Goal: Find specific page/section: Find specific page/section

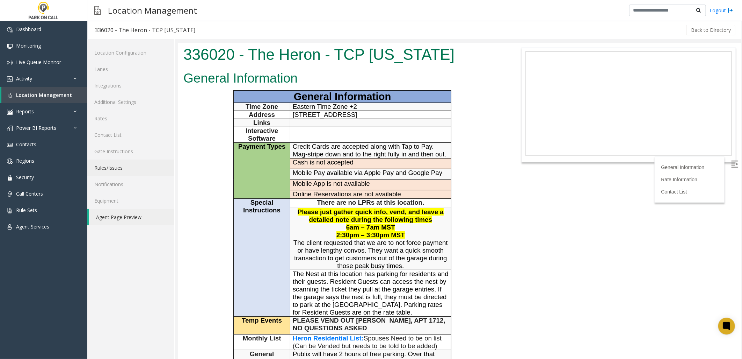
click at [150, 170] on link "Rules/Issues" at bounding box center [130, 167] width 87 height 16
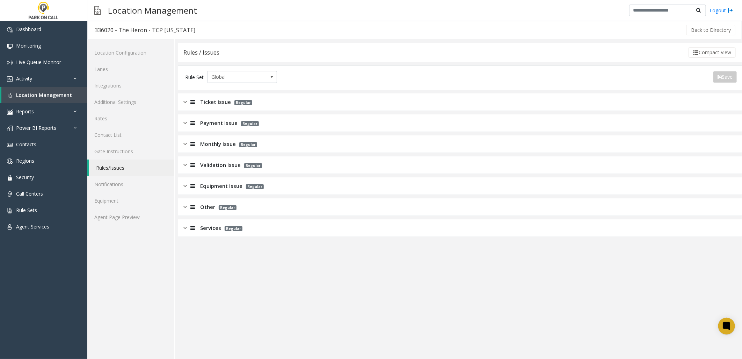
click at [210, 226] on span "Services" at bounding box center [210, 228] width 21 height 8
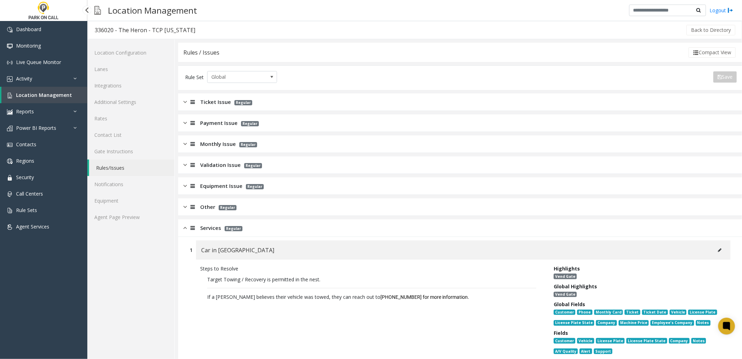
click at [62, 93] on span "Location Management" at bounding box center [44, 95] width 56 height 7
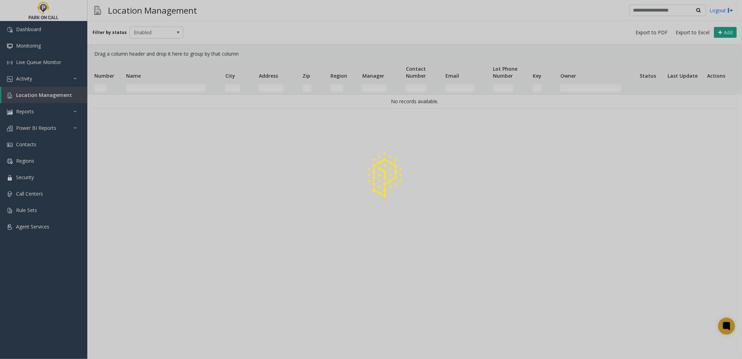
click at [181, 86] on div at bounding box center [371, 179] width 742 height 359
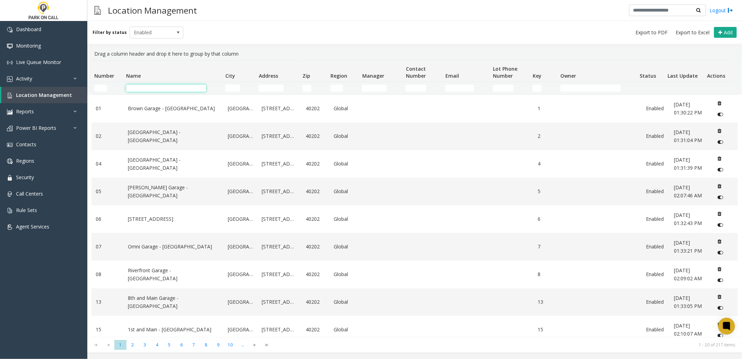
click at [180, 88] on input "Name Filter" at bounding box center [166, 88] width 80 height 7
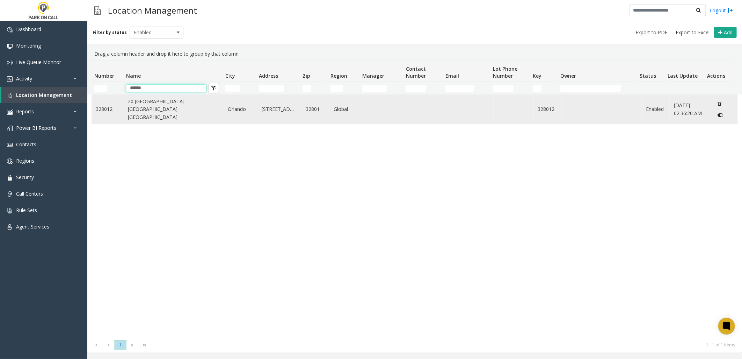
type input "******"
click at [124, 114] on td "20 [GEOGRAPHIC_DATA] - [GEOGRAPHIC_DATA] [GEOGRAPHIC_DATA]" at bounding box center [174, 109] width 100 height 29
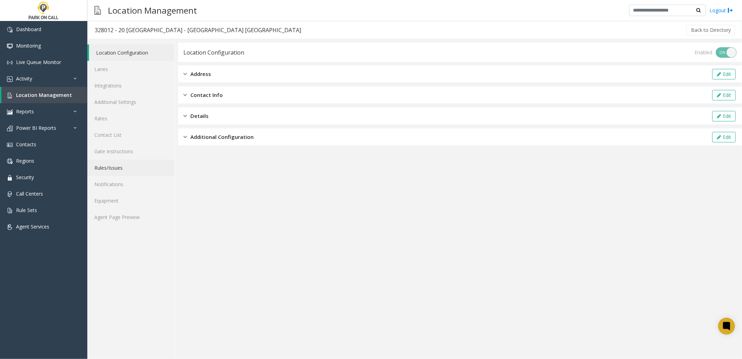
click at [123, 167] on link "Rules/Issues" at bounding box center [130, 167] width 87 height 16
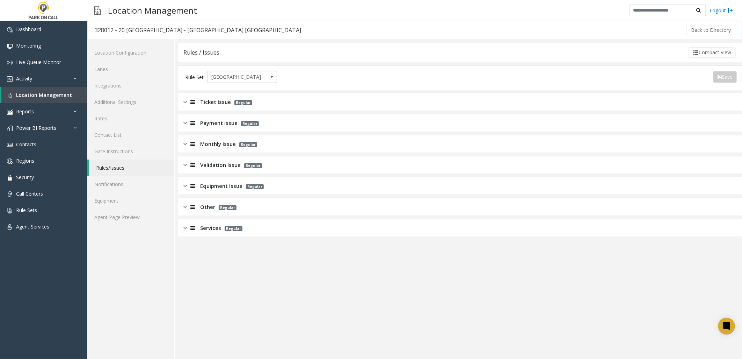
click at [216, 230] on span "Services" at bounding box center [210, 228] width 21 height 8
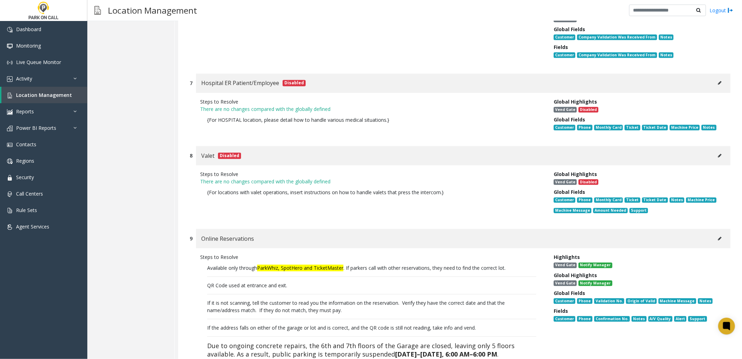
scroll to position [932, 0]
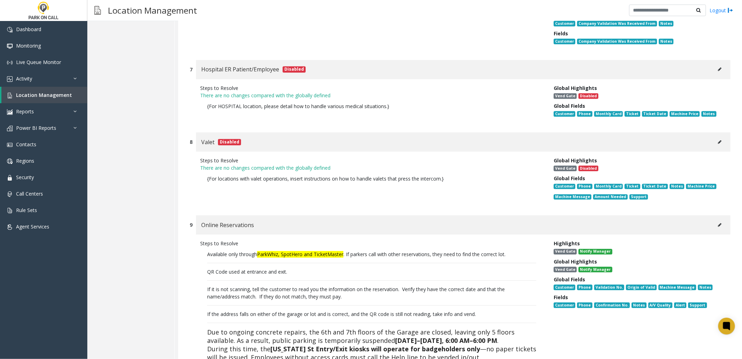
click at [339, 247] on p "Available only through ParkWhiz, SpotHero and TicketMaster . If parkers call wi…" at bounding box center [371, 334] width 343 height 174
click at [322, 268] on div "QR Code used at entrance and exit." at bounding box center [371, 271] width 329 height 7
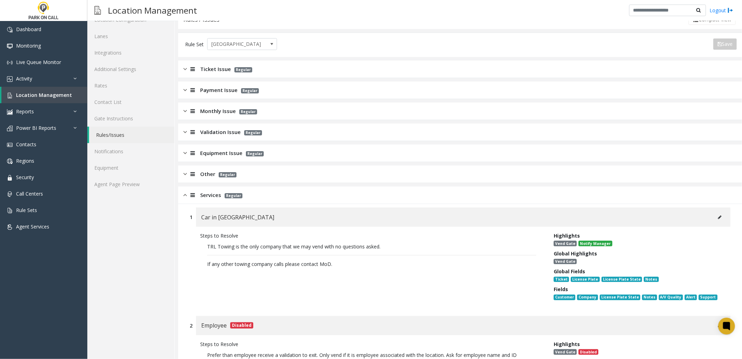
scroll to position [0, 0]
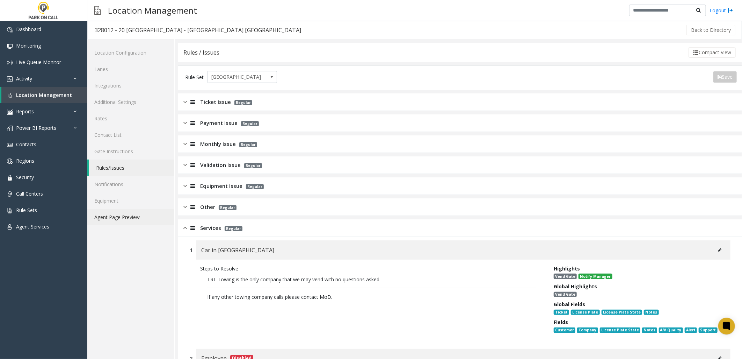
click at [128, 211] on link "Agent Page Preview" at bounding box center [130, 217] width 87 height 16
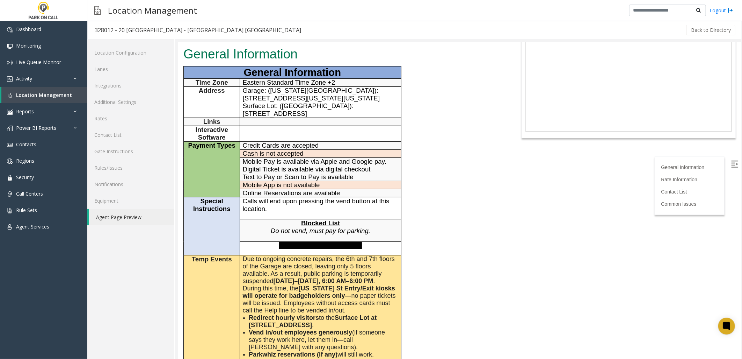
scroll to position [78, 0]
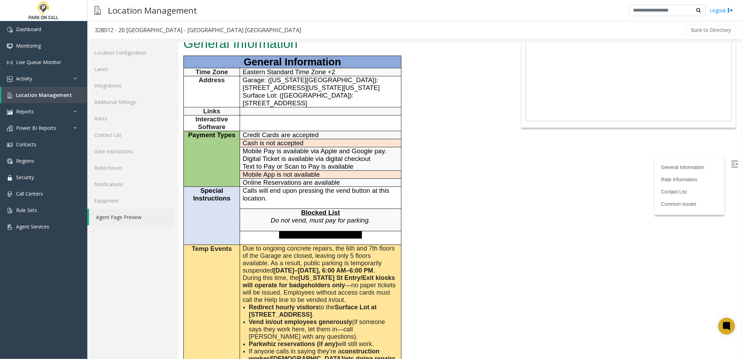
click at [370, 274] on b "[US_STATE] St Entry/Exit kiosks will operate for badgeholders only" at bounding box center [319, 281] width 152 height 14
click at [328, 266] on b "[DATE]–[DATE], 6:00 AM–6:00 PM" at bounding box center [323, 269] width 100 height 7
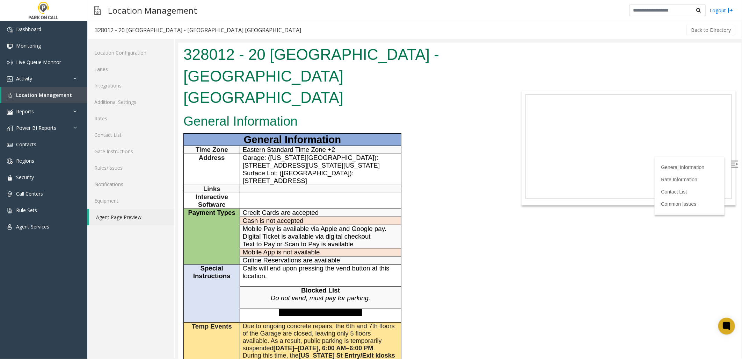
scroll to position [39, 0]
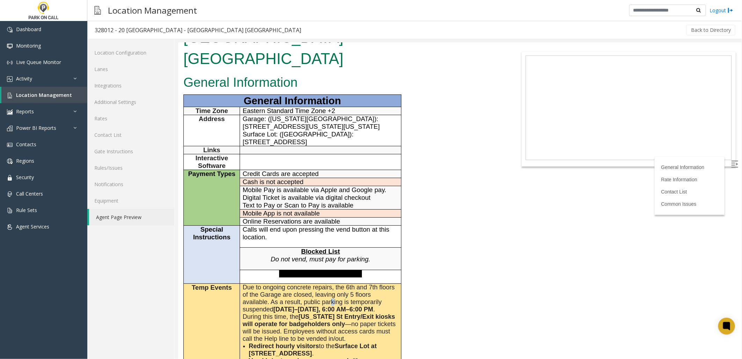
click at [332, 283] on span "Due to ongoing concrete repairs, the 6th and 7th floors of the Garage are close…" at bounding box center [319, 297] width 152 height 29
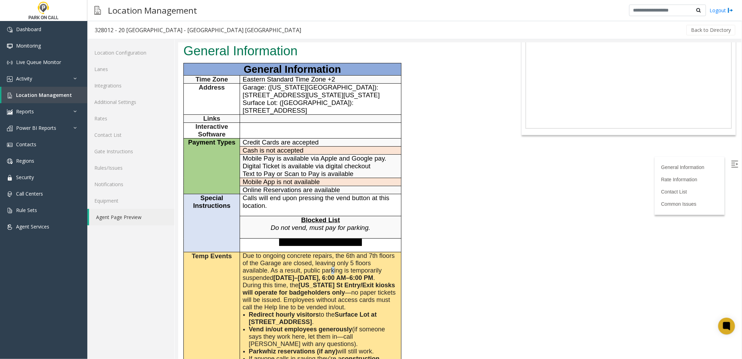
scroll to position [78, 0]
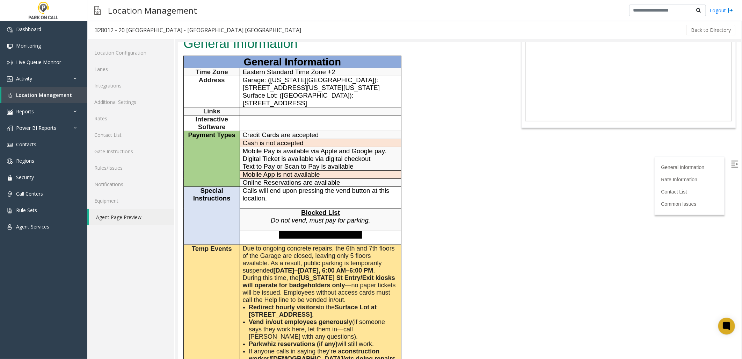
click at [269, 274] on b "[US_STATE] St Entry/Exit kiosks will operate for badgeholders only" at bounding box center [319, 281] width 152 height 14
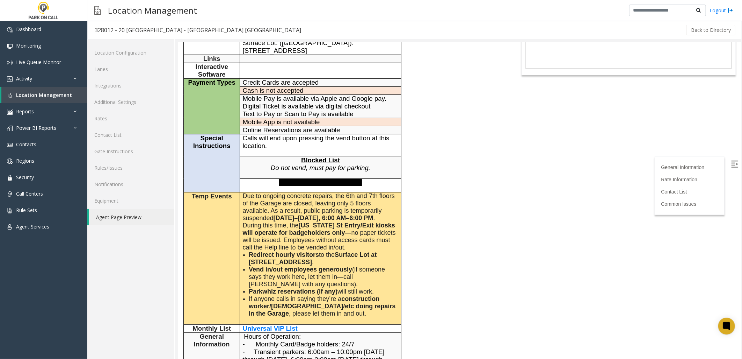
scroll to position [116, 0]
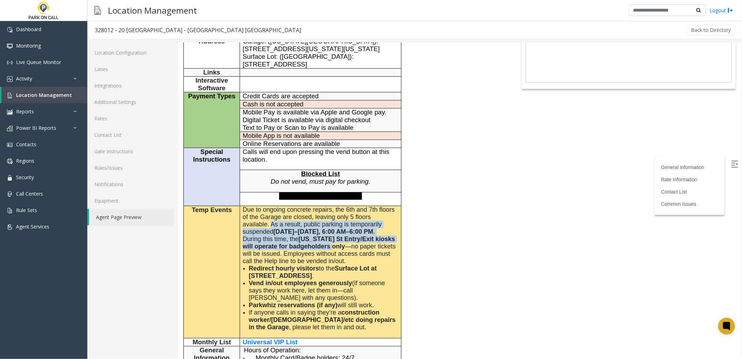
drag, startPoint x: 271, startPoint y: 196, endPoint x: 331, endPoint y: 219, distance: 64.1
click at [331, 219] on td "Due to ongoing concrete repairs, the 6th and 7th floors of the Garage are close…" at bounding box center [320, 271] width 161 height 132
click at [331, 235] on b "[US_STATE] St Entry/Exit kiosks will operate for badgeholders only" at bounding box center [319, 242] width 152 height 14
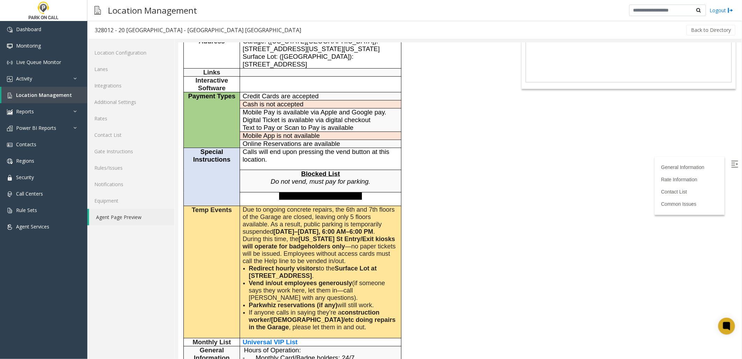
click at [304, 235] on b "[US_STATE] St Entry/Exit kiosks will operate for badgeholders only" at bounding box center [319, 242] width 152 height 14
click at [300, 228] on b "[DATE]–[DATE], 6:00 AM–6:00 PM" at bounding box center [323, 231] width 100 height 7
drag, startPoint x: 480, startPoint y: 173, endPoint x: 454, endPoint y: 81, distance: 95.3
click at [480, 170] on div "General Information General Information Time Zone Eastern Standard Time Zone +2…" at bounding box center [342, 322] width 329 height 657
click at [57, 93] on span "Location Management" at bounding box center [44, 95] width 56 height 7
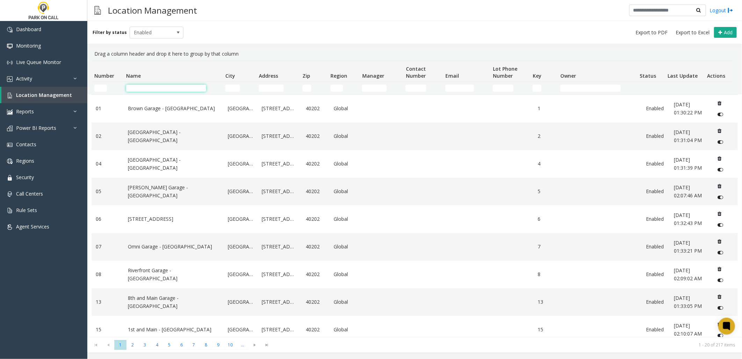
click at [153, 87] on input "Name Filter" at bounding box center [166, 88] width 80 height 7
click at [137, 87] on input "Name Filter" at bounding box center [166, 88] width 80 height 7
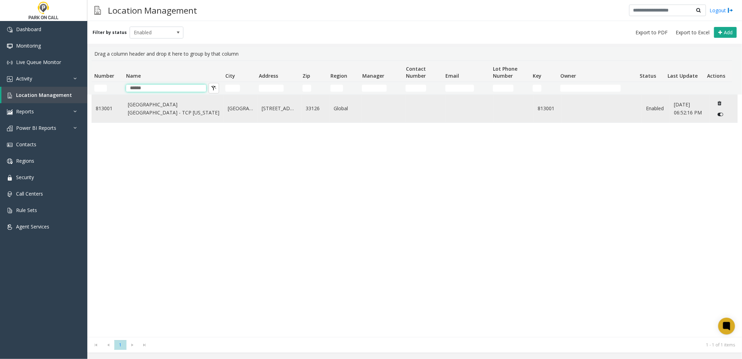
type input "******"
click at [160, 102] on link "[GEOGRAPHIC_DATA] [GEOGRAPHIC_DATA] - TCP [US_STATE]" at bounding box center [174, 109] width 92 height 16
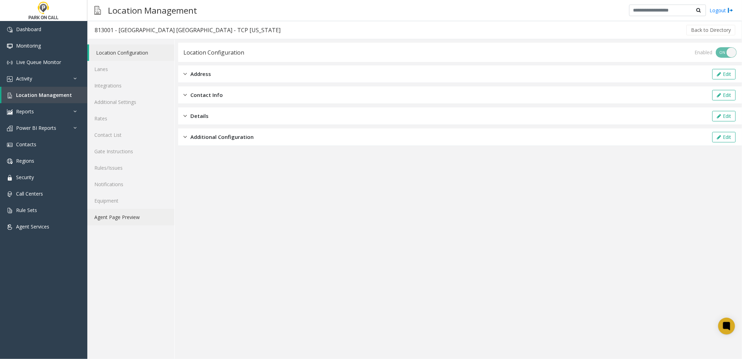
click at [123, 218] on link "Agent Page Preview" at bounding box center [130, 217] width 87 height 16
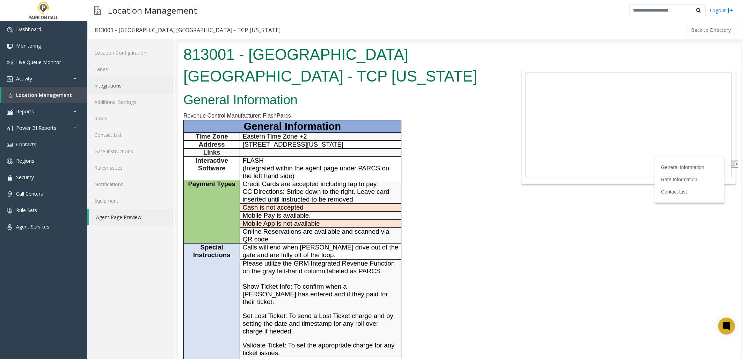
click at [124, 82] on link "Integrations" at bounding box center [130, 85] width 87 height 16
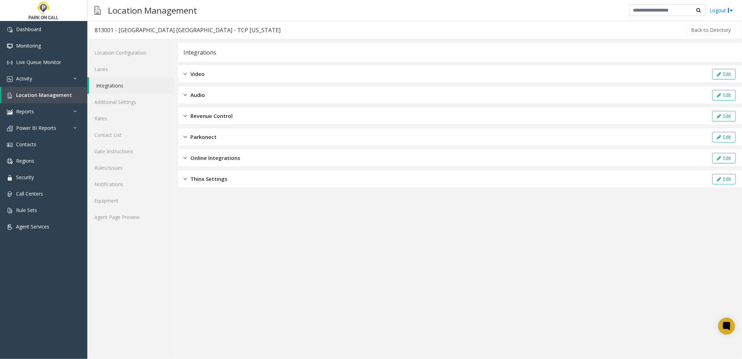
click at [212, 154] on span "Online Integrations" at bounding box center [215, 158] width 50 height 8
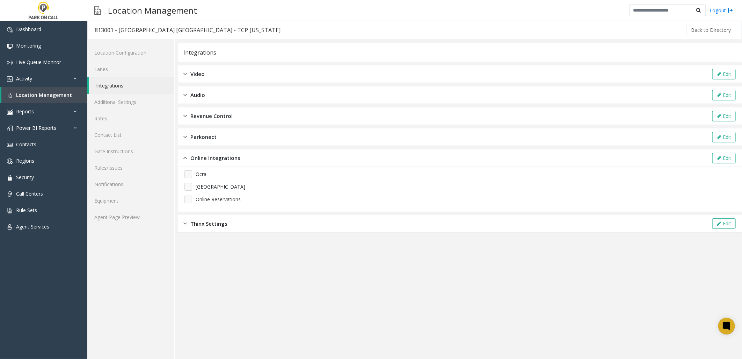
click at [213, 114] on span "Revenue Control" at bounding box center [211, 116] width 42 height 8
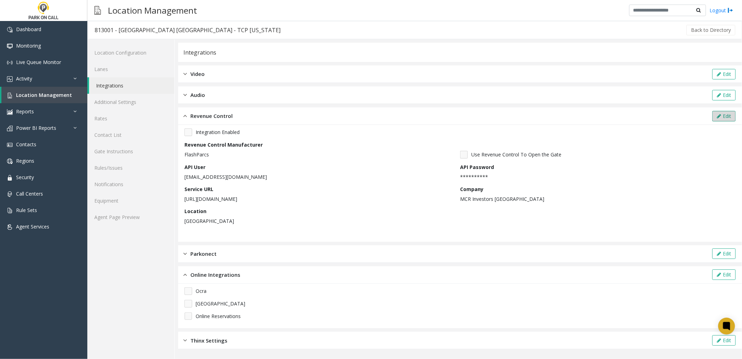
click at [726, 116] on button "Edit" at bounding box center [724, 116] width 23 height 10
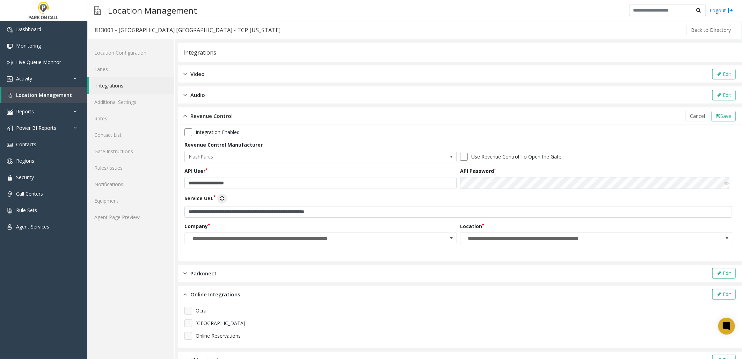
click at [570, 100] on div "Audio Edit" at bounding box center [460, 94] width 564 height 17
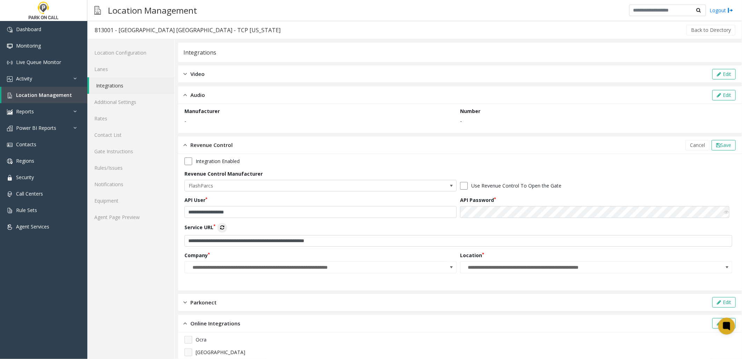
click at [327, 141] on div "Revenue Control Cancel Save" at bounding box center [460, 144] width 564 height 17
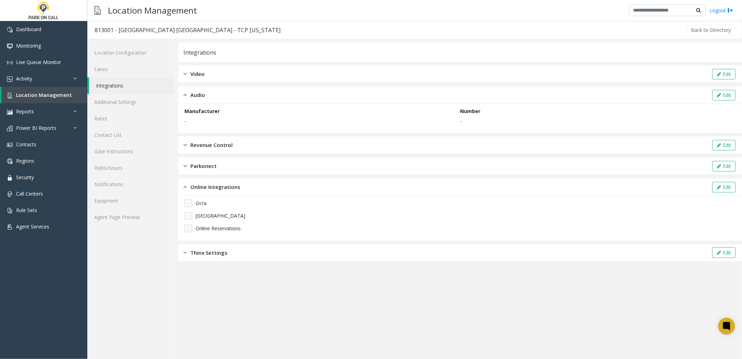
click at [321, 141] on div "Revenue Control Edit" at bounding box center [460, 144] width 564 height 17
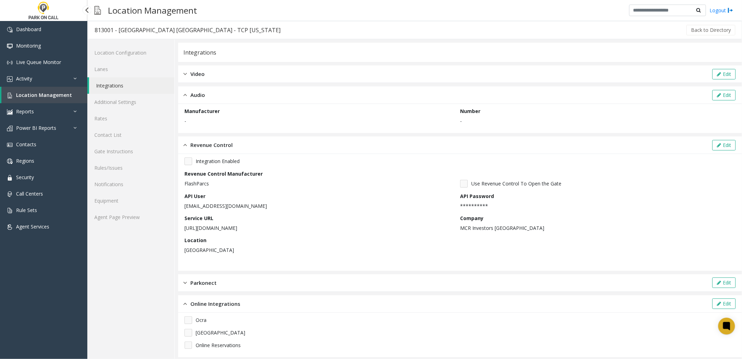
click at [53, 96] on span "Location Management" at bounding box center [44, 95] width 56 height 7
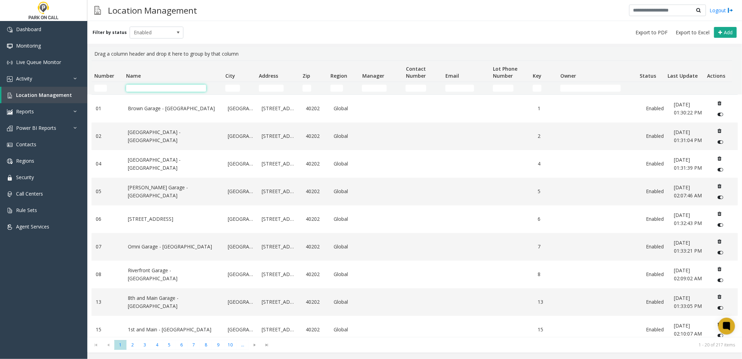
click at [135, 88] on input "Name Filter" at bounding box center [166, 88] width 80 height 7
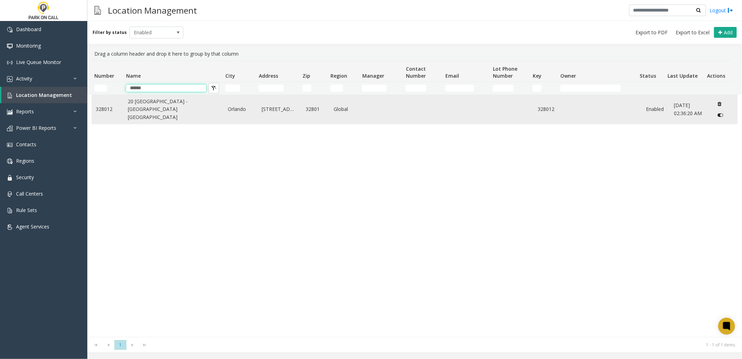
type input "******"
click at [129, 110] on link "20 [GEOGRAPHIC_DATA] - [GEOGRAPHIC_DATA] [GEOGRAPHIC_DATA]" at bounding box center [174, 109] width 92 height 23
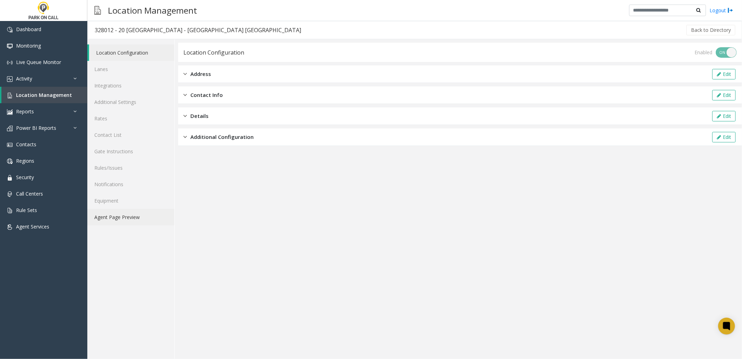
click at [130, 209] on link "Agent Page Preview" at bounding box center [130, 217] width 87 height 16
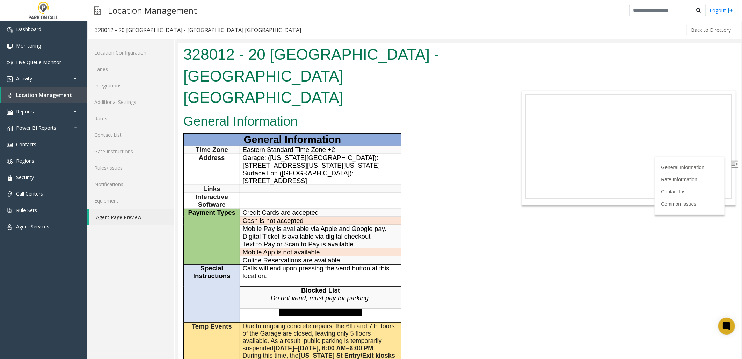
click at [731, 162] on img at bounding box center [734, 163] width 7 height 7
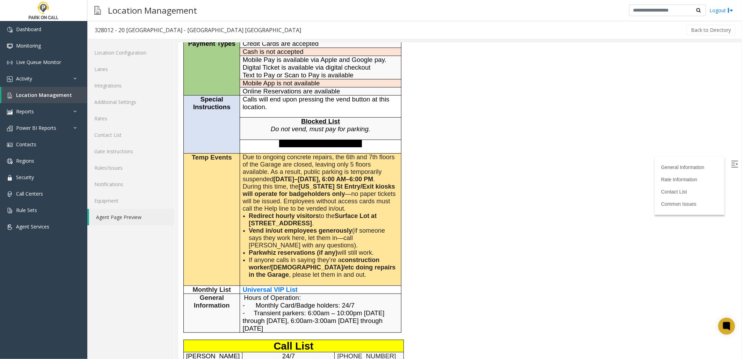
scroll to position [155, 0]
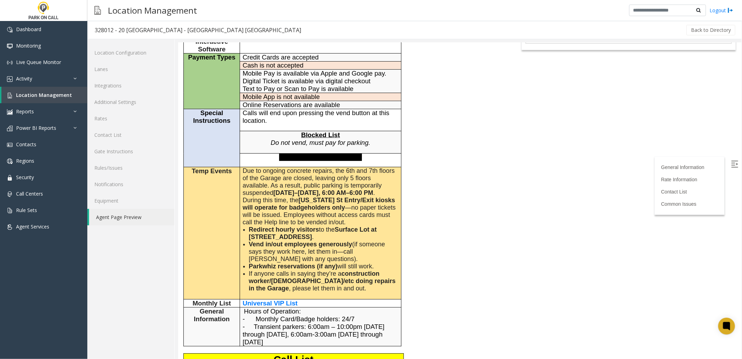
click at [264, 167] on span "Due to ongoing concrete repairs, the 6th and 7th floors of the Garage are close…" at bounding box center [319, 181] width 152 height 29
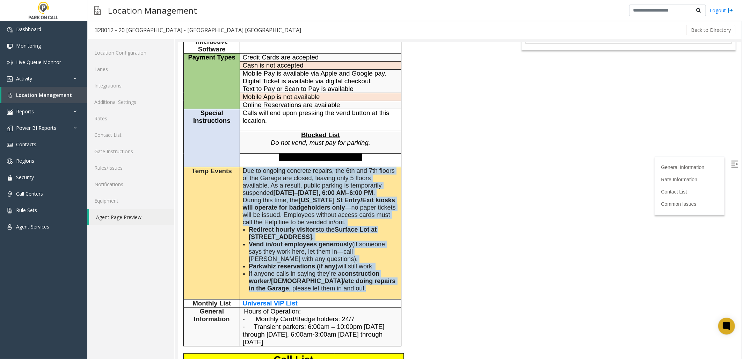
drag, startPoint x: 243, startPoint y: 143, endPoint x: 332, endPoint y: 261, distance: 148.7
click at [339, 267] on td "Due to ongoing concrete repairs, the 6th and 7th floors of the Garage are close…" at bounding box center [320, 232] width 161 height 132
drag, startPoint x: 332, startPoint y: 261, endPoint x: 327, endPoint y: 263, distance: 5.8
click at [332, 269] on li "If anyone calls in saying they’re a construction worker/[DEMOGRAPHIC_DATA]/etc …" at bounding box center [324, 280] width 150 height 22
click at [324, 269] on li "If anyone calls in saying they’re a construction worker/[DEMOGRAPHIC_DATA]/etc …" at bounding box center [324, 280] width 150 height 22
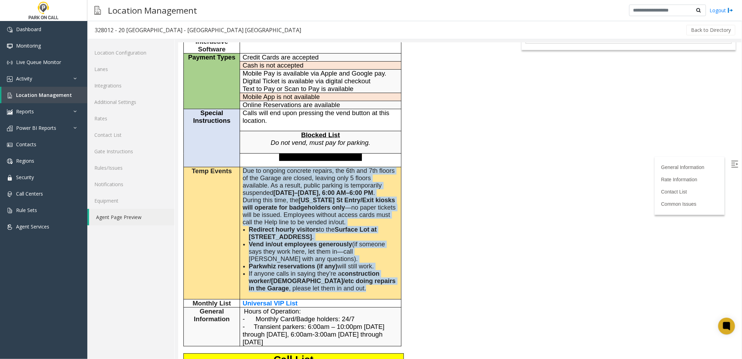
drag, startPoint x: 323, startPoint y: 259, endPoint x: 242, endPoint y: 142, distance: 142.9
click at [242, 166] on td "Due to ongoing concrete repairs, the 6th and 7th floors of the Garage are close…" at bounding box center [320, 232] width 161 height 132
click at [243, 167] on span "Due to ongoing concrete repairs, the 6th and 7th floors of the Garage are close…" at bounding box center [319, 181] width 152 height 29
drag, startPoint x: 243, startPoint y: 141, endPoint x: 346, endPoint y: 264, distance: 160.8
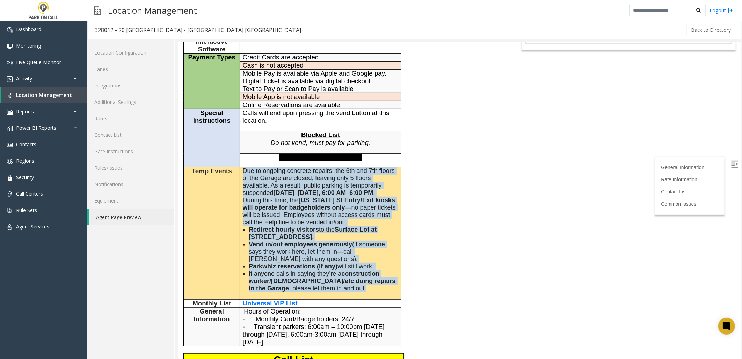
click at [346, 264] on td "Due to ongoing concrete repairs, the 6th and 7th floors of the Garage are close…" at bounding box center [320, 232] width 161 height 132
click at [345, 269] on li "If anyone calls in saying they’re a construction worker/[DEMOGRAPHIC_DATA]/etc …" at bounding box center [324, 280] width 150 height 22
click at [332, 269] on li "If anyone calls in saying they’re a construction worker/[DEMOGRAPHIC_DATA]/etc …" at bounding box center [324, 280] width 150 height 22
click at [322, 269] on span "If anyone calls in saying they’re a construction worker/[DEMOGRAPHIC_DATA]/etc …" at bounding box center [322, 280] width 147 height 22
drag, startPoint x: 324, startPoint y: 262, endPoint x: 245, endPoint y: 144, distance: 142.9
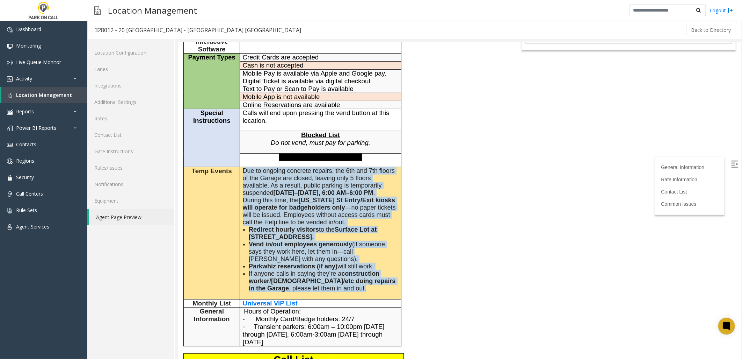
click at [245, 166] on td "Due to ongoing concrete repairs, the 6th and 7th floors of the Garage are close…" at bounding box center [320, 232] width 161 height 132
click at [245, 167] on span "Due to ongoing concrete repairs, the 6th and 7th floors of the Garage are close…" at bounding box center [319, 181] width 152 height 29
drag, startPoint x: 244, startPoint y: 143, endPoint x: 341, endPoint y: 261, distance: 153.0
click at [341, 261] on td "Due to ongoing concrete repairs, the 6th and 7th floors of the Garage are close…" at bounding box center [320, 232] width 161 height 132
click at [338, 269] on li "If anyone calls in saying they’re a construction worker/[DEMOGRAPHIC_DATA]/etc …" at bounding box center [324, 280] width 150 height 22
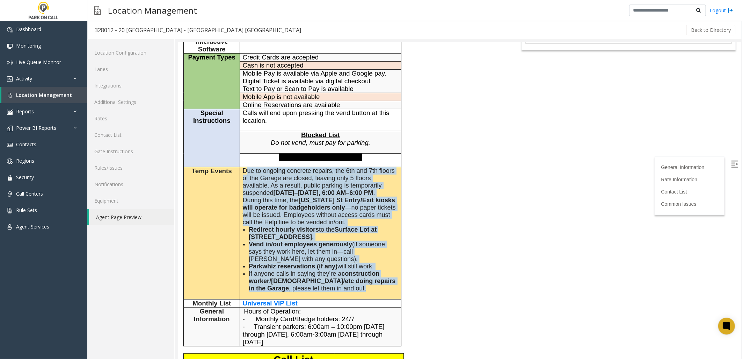
drag, startPoint x: 323, startPoint y: 264, endPoint x: 246, endPoint y: 145, distance: 141.6
click at [246, 166] on td "Due to ongoing concrete repairs, the 6th and 7th floors of the Garage are close…" at bounding box center [320, 232] width 161 height 132
click at [246, 167] on span "Due to ongoing concrete repairs, the 6th and 7th floors of the Garage are close…" at bounding box center [319, 181] width 152 height 29
drag, startPoint x: 243, startPoint y: 142, endPoint x: 325, endPoint y: 264, distance: 148.0
click at [325, 264] on td "Due to ongoing concrete repairs, the 6th and 7th floors of the Garage are close…" at bounding box center [320, 232] width 161 height 132
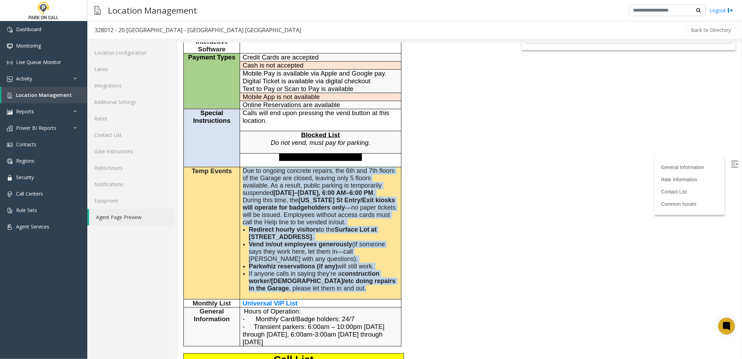
click at [324, 269] on li "If anyone calls in saying they’re a construction worker/[DEMOGRAPHIC_DATA]/etc …" at bounding box center [324, 280] width 150 height 22
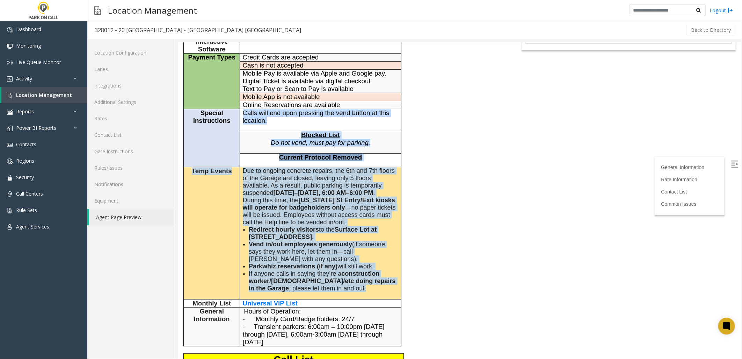
drag, startPoint x: 322, startPoint y: 259, endPoint x: 233, endPoint y: 136, distance: 152.3
click at [233, 136] on tbody "General Information Time Zone Eastern Standard Time Zone +2 Address Garage: ([U…" at bounding box center [292, 162] width 218 height 368
drag, startPoint x: 233, startPoint y: 136, endPoint x: 248, endPoint y: 144, distance: 17.5
click at [248, 167] on span "Due to ongoing concrete repairs, the 6th and 7th floors of the Garage are close…" at bounding box center [319, 181] width 152 height 29
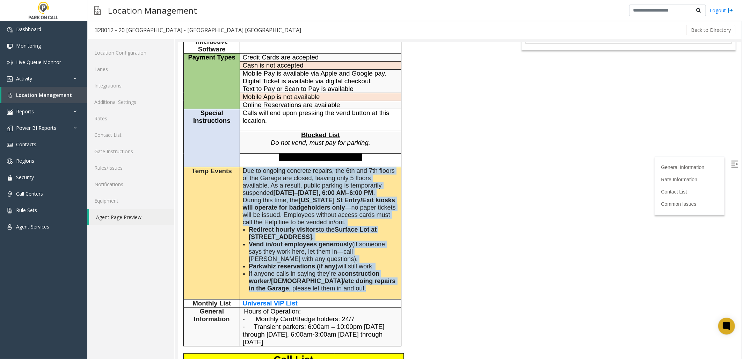
drag, startPoint x: 244, startPoint y: 144, endPoint x: 357, endPoint y: 258, distance: 160.7
click at [357, 258] on td "Due to ongoing concrete repairs, the 6th and 7th floors of the Garage are close…" at bounding box center [320, 232] width 161 height 132
drag, startPoint x: 357, startPoint y: 258, endPoint x: 349, endPoint y: 260, distance: 7.6
click at [349, 269] on li "If anyone calls in saying they’re a construction worker/[DEMOGRAPHIC_DATA]/etc …" at bounding box center [324, 280] width 150 height 22
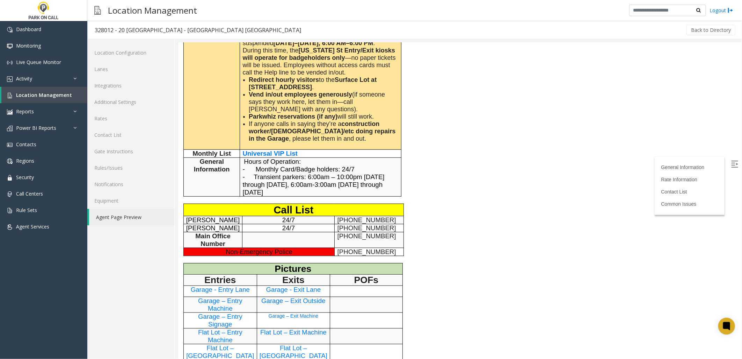
scroll to position [310, 0]
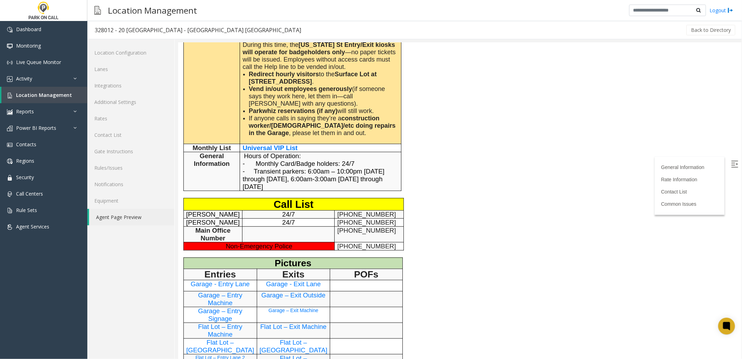
click at [207, 152] on span "General Information" at bounding box center [212, 159] width 36 height 15
click at [489, 111] on div "General Information General Information Time Zone Eastern Standard Time Zone +2…" at bounding box center [342, 128] width 329 height 657
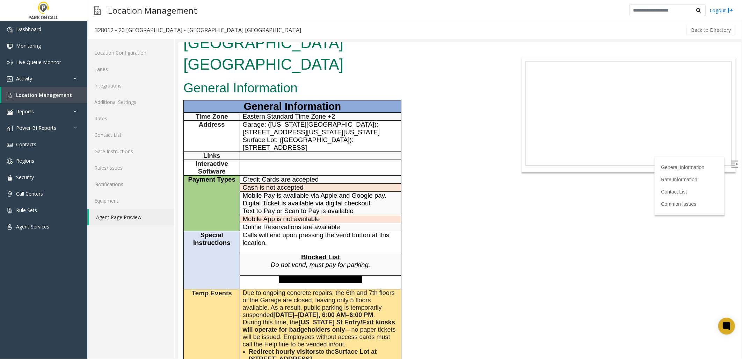
scroll to position [0, 0]
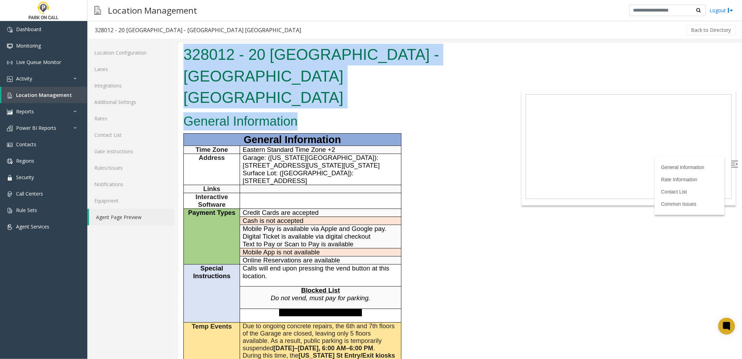
drag, startPoint x: 299, startPoint y: 99, endPoint x: 183, endPoint y: 54, distance: 124.5
click at [183, 54] on body "328012 - 20 [GEOGRAPHIC_DATA] - [GEOGRAPHIC_DATA] [GEOGRAPHIC_DATA] General Inf…" at bounding box center [459, 200] width 563 height 316
click at [183, 54] on h1 "328012 - 20 [GEOGRAPHIC_DATA] - [GEOGRAPHIC_DATA] [GEOGRAPHIC_DATA]" at bounding box center [342, 75] width 318 height 65
drag, startPoint x: 183, startPoint y: 51, endPoint x: 295, endPoint y: 98, distance: 121.6
click at [295, 98] on body "328012 - 20 [GEOGRAPHIC_DATA] - [GEOGRAPHIC_DATA] [GEOGRAPHIC_DATA] General Inf…" at bounding box center [459, 200] width 563 height 316
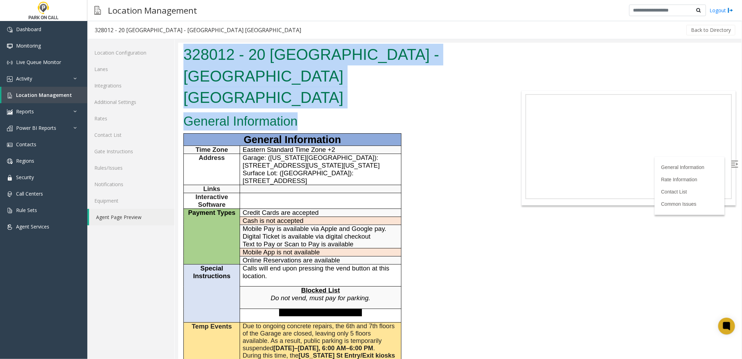
click at [297, 112] on h2 "General Information" at bounding box center [342, 121] width 318 height 18
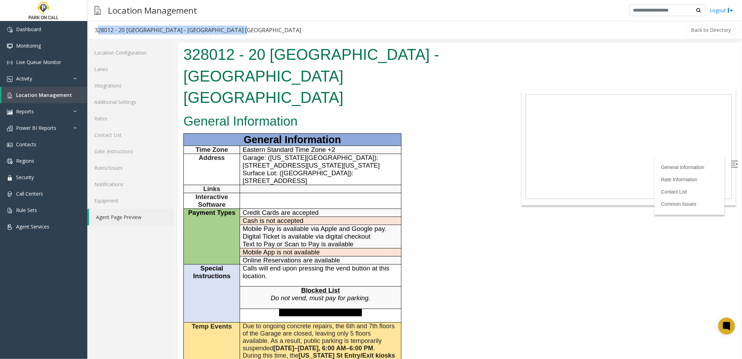
drag, startPoint x: 234, startPoint y: 30, endPoint x: 96, endPoint y: 29, distance: 138.1
click at [96, 29] on h3 "328012 - 20 [GEOGRAPHIC_DATA] - [GEOGRAPHIC_DATA] [GEOGRAPHIC_DATA]" at bounding box center [198, 30] width 221 height 16
copy div "328012 - 20 [GEOGRAPHIC_DATA] - [GEOGRAPHIC_DATA] [GEOGRAPHIC_DATA]"
click at [233, 77] on h1 "328012 - 20 [GEOGRAPHIC_DATA] - [GEOGRAPHIC_DATA] [GEOGRAPHIC_DATA]" at bounding box center [342, 75] width 318 height 65
click at [211, 82] on h1 "328012 - 20 [GEOGRAPHIC_DATA] - [GEOGRAPHIC_DATA] [GEOGRAPHIC_DATA]" at bounding box center [342, 75] width 318 height 65
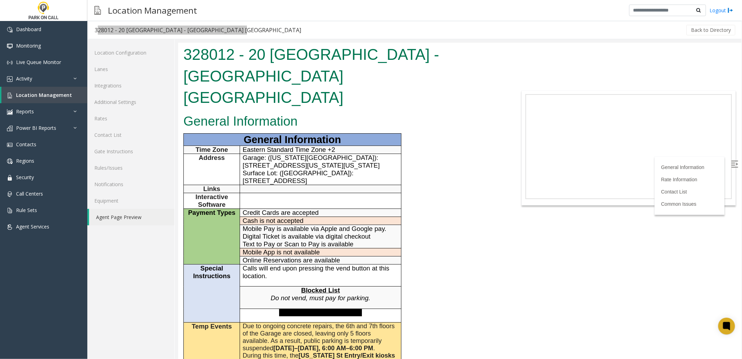
click at [189, 79] on h1 "328012 - 20 [GEOGRAPHIC_DATA] - [GEOGRAPHIC_DATA] [GEOGRAPHIC_DATA]" at bounding box center [342, 75] width 318 height 65
click at [377, 57] on h1 "328012 - 20 [GEOGRAPHIC_DATA] - [GEOGRAPHIC_DATA] [GEOGRAPHIC_DATA]" at bounding box center [342, 75] width 318 height 65
click at [293, 50] on h1 "328012 - 20 [GEOGRAPHIC_DATA] - [GEOGRAPHIC_DATA] [GEOGRAPHIC_DATA]" at bounding box center [342, 75] width 318 height 65
click at [383, 55] on h1 "328012 - 20 [GEOGRAPHIC_DATA] - [GEOGRAPHIC_DATA] [GEOGRAPHIC_DATA]" at bounding box center [342, 75] width 318 height 65
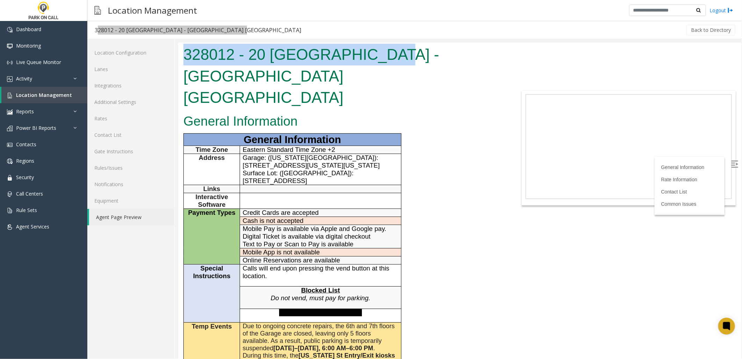
drag, startPoint x: 381, startPoint y: 55, endPoint x: 499, endPoint y: 55, distance: 117.8
click at [499, 55] on div "328012 - 20 [GEOGRAPHIC_DATA] - [GEOGRAPHIC_DATA] [GEOGRAPHIC_DATA]" at bounding box center [342, 76] width 329 height 69
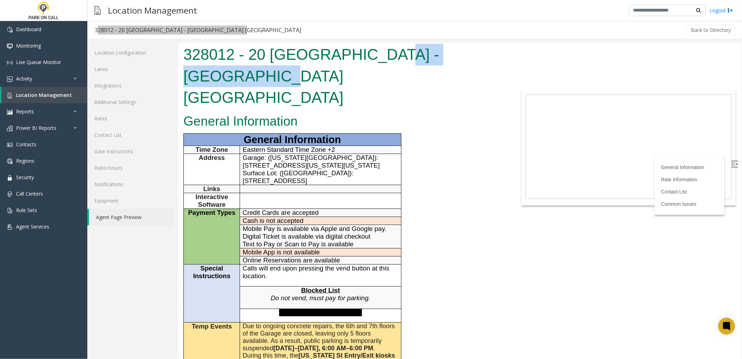
drag, startPoint x: 499, startPoint y: 55, endPoint x: 495, endPoint y: 55, distance: 3.8
click at [495, 55] on h1 "328012 - 20 [GEOGRAPHIC_DATA] - [GEOGRAPHIC_DATA] [GEOGRAPHIC_DATA]" at bounding box center [342, 75] width 318 height 65
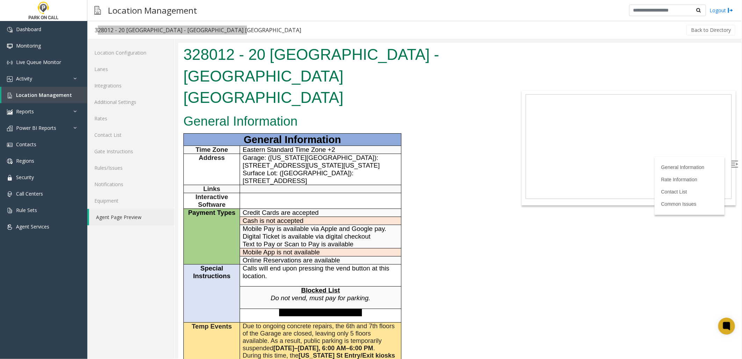
click at [372, 52] on h1 "328012 - 20 [GEOGRAPHIC_DATA] - [GEOGRAPHIC_DATA] [GEOGRAPHIC_DATA]" at bounding box center [342, 75] width 318 height 65
click at [56, 94] on span "Location Management" at bounding box center [44, 95] width 56 height 7
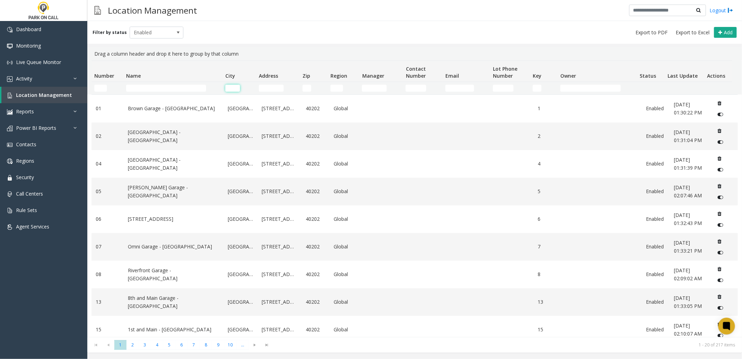
click at [232, 89] on input "City Filter" at bounding box center [232, 88] width 15 height 7
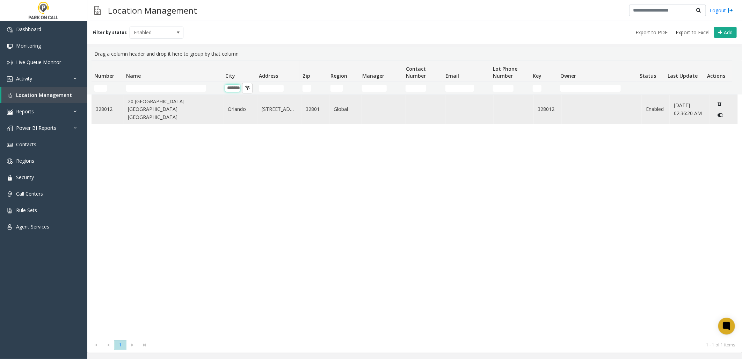
type input "*******"
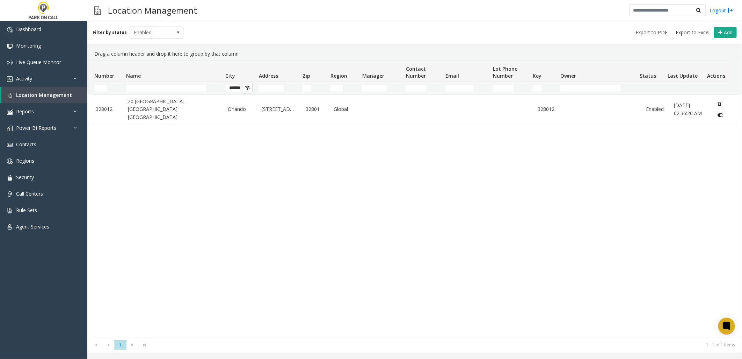
click at [289, 220] on div "328012 20 [GEOGRAPHIC_DATA] [GEOGRAPHIC_DATA] [GEOGRAPHIC_DATA] [STREET_ADDRESS…" at bounding box center [415, 215] width 647 height 242
